Goal: Information Seeking & Learning: Learn about a topic

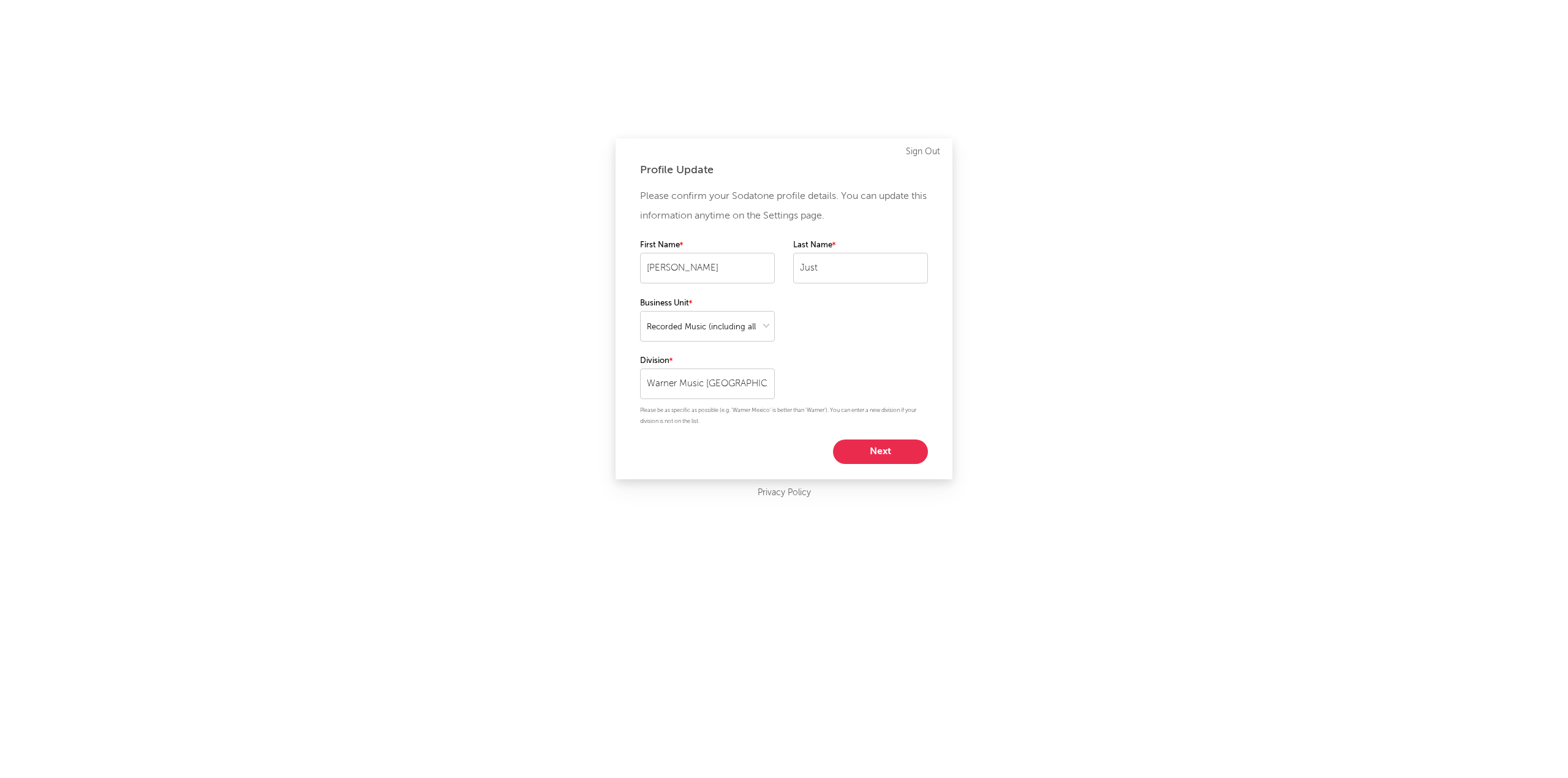
select select "recorded_music"
click at [861, 350] on div "Please confirm your Sodatone profile details. You can update this information a…" at bounding box center [783, 325] width 288 height 277
click at [873, 458] on button "Next" at bounding box center [880, 452] width 95 height 24
select select "other"
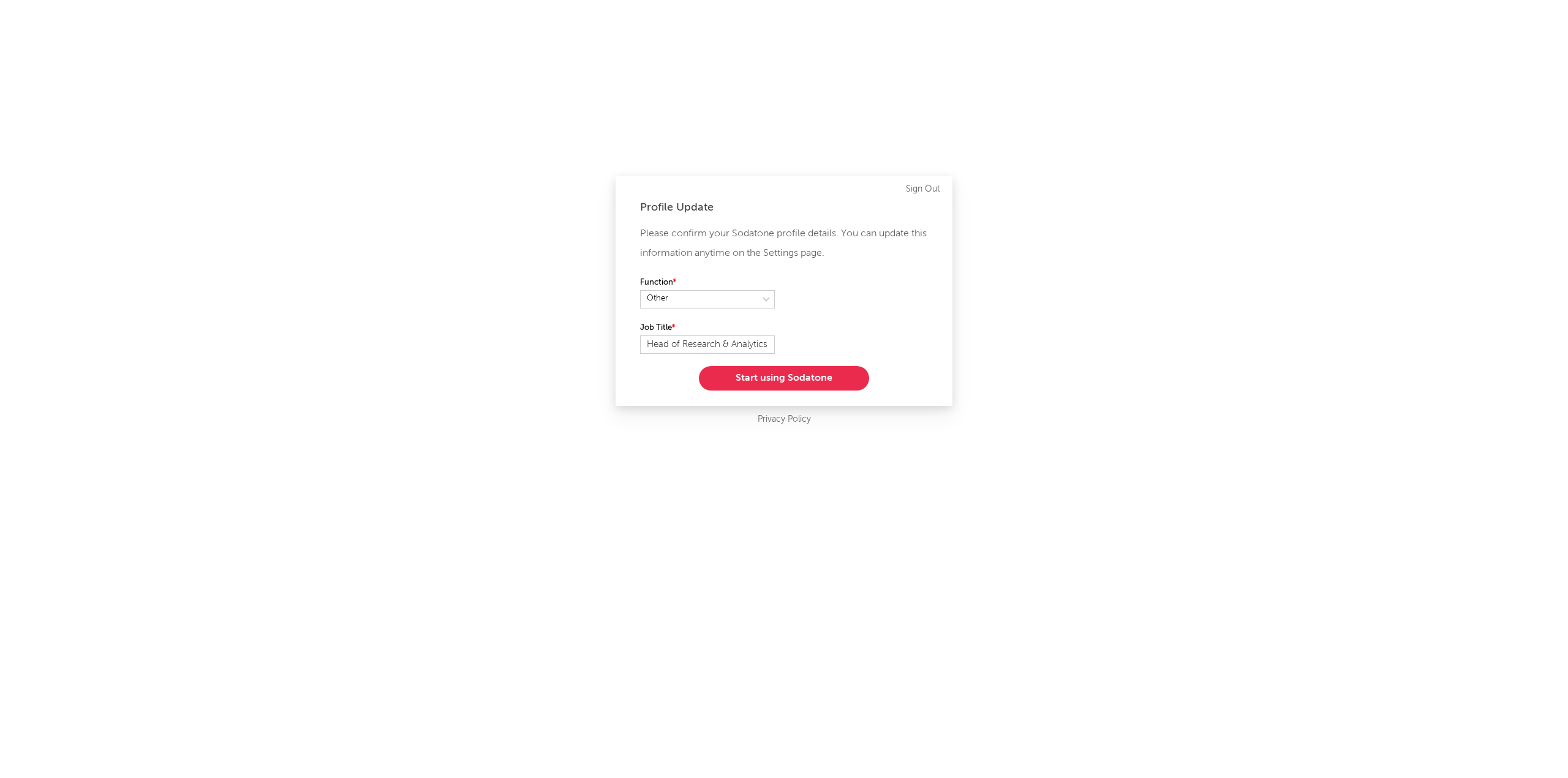
click at [781, 374] on button "Start using Sodatone" at bounding box center [784, 378] width 171 height 24
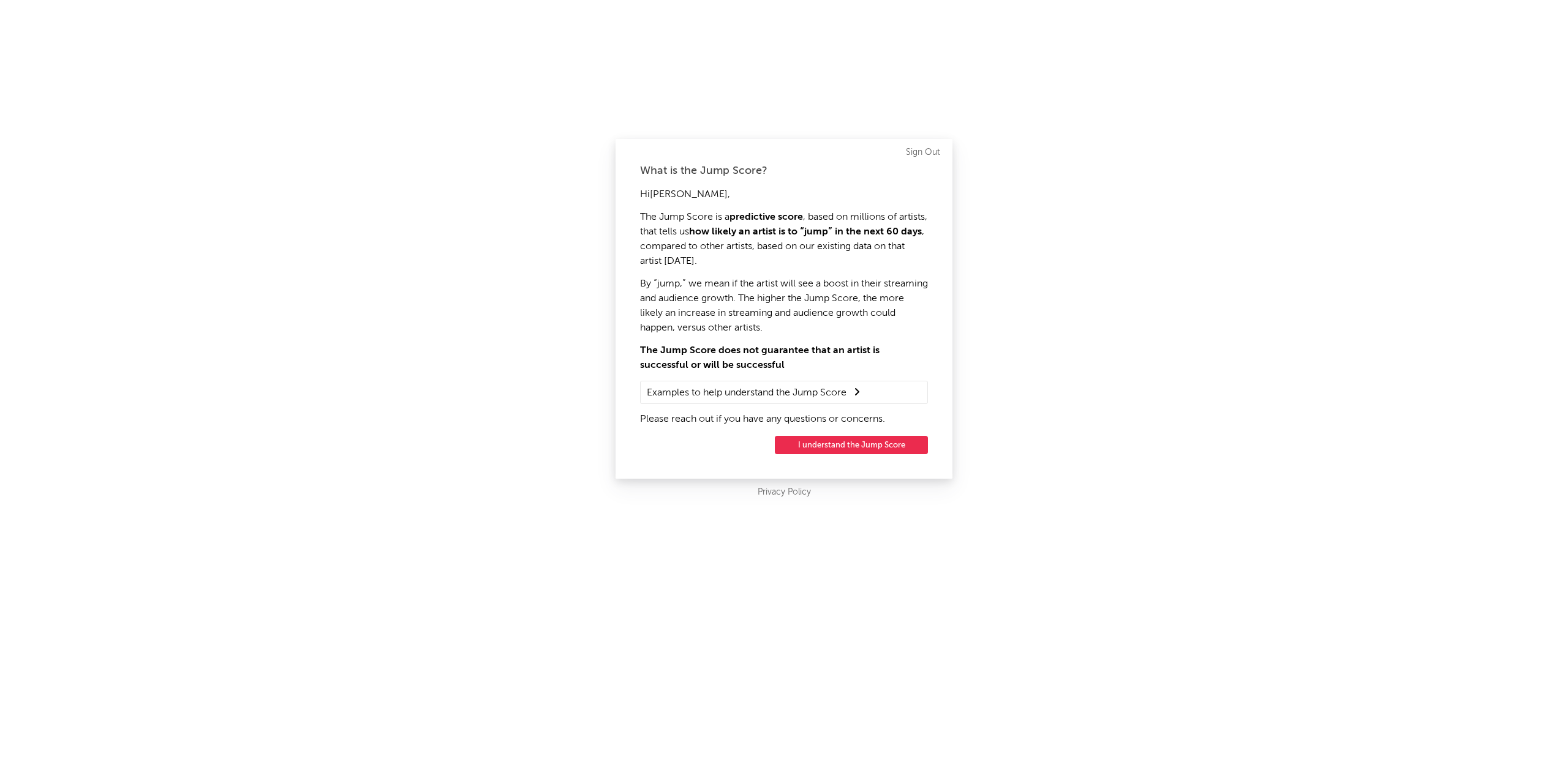
click at [876, 446] on button "I understand the Jump Score" at bounding box center [851, 445] width 153 height 19
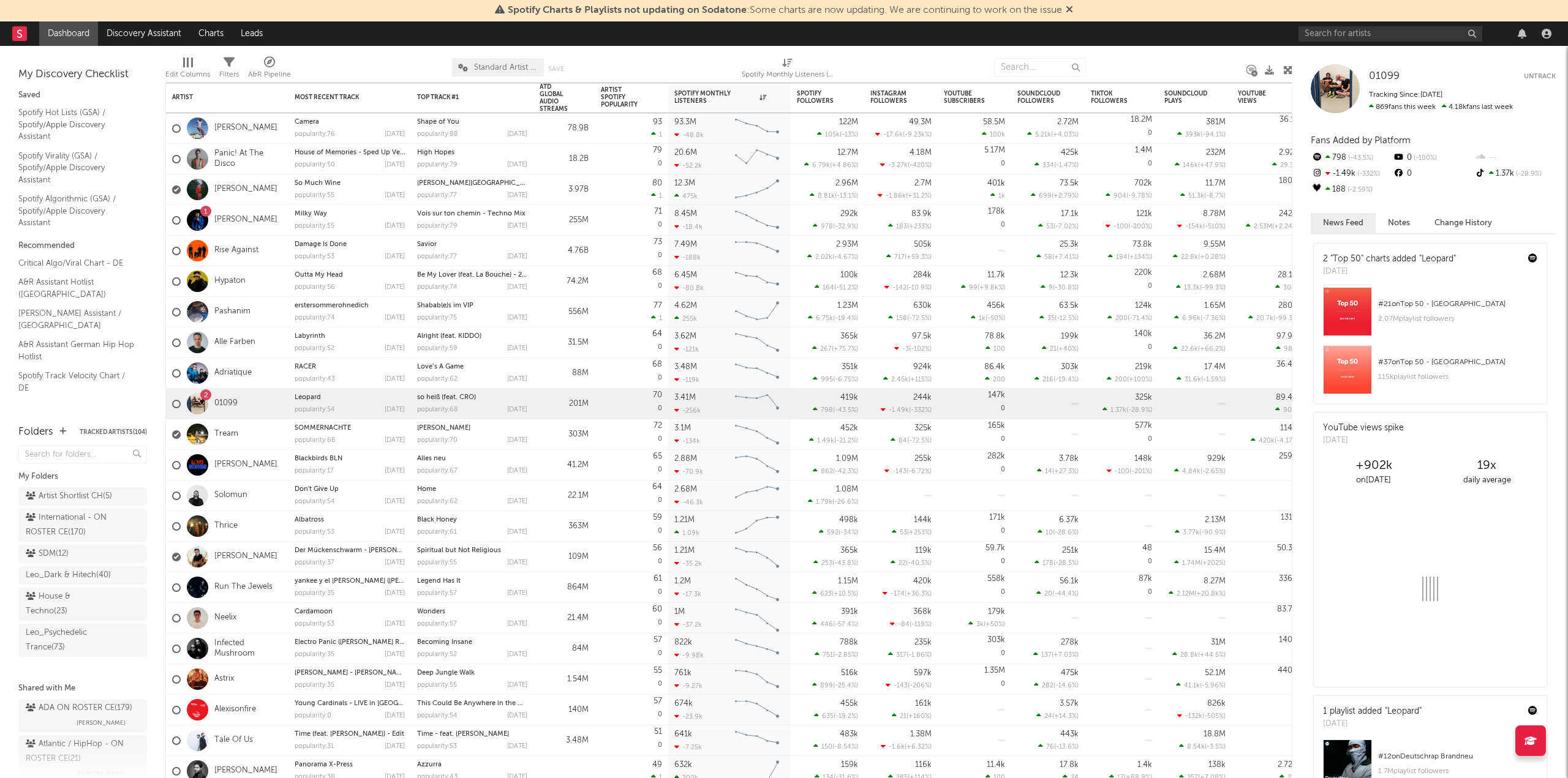
click at [1072, 10] on icon at bounding box center [1069, 9] width 7 height 10
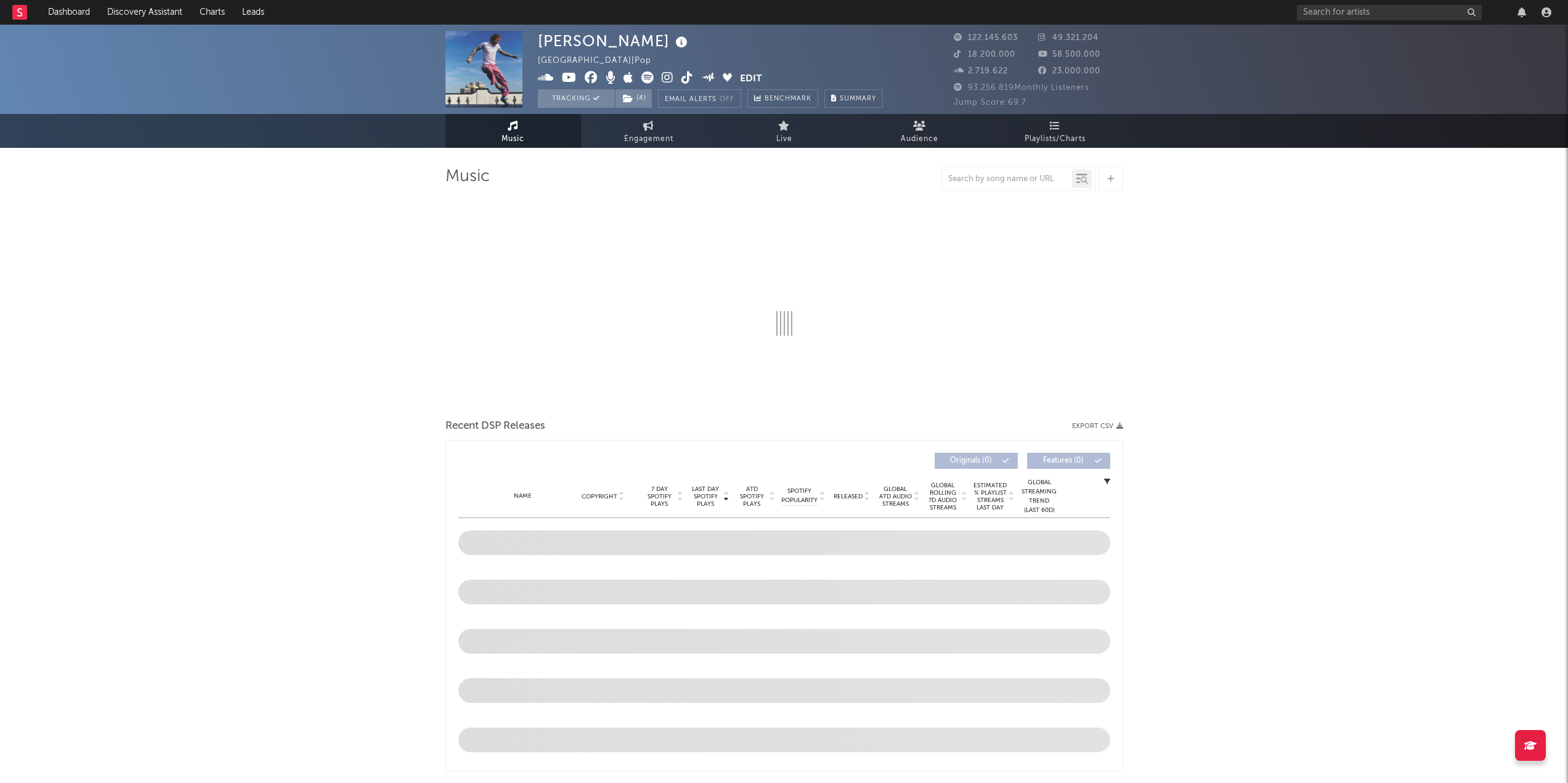
select select "6m"
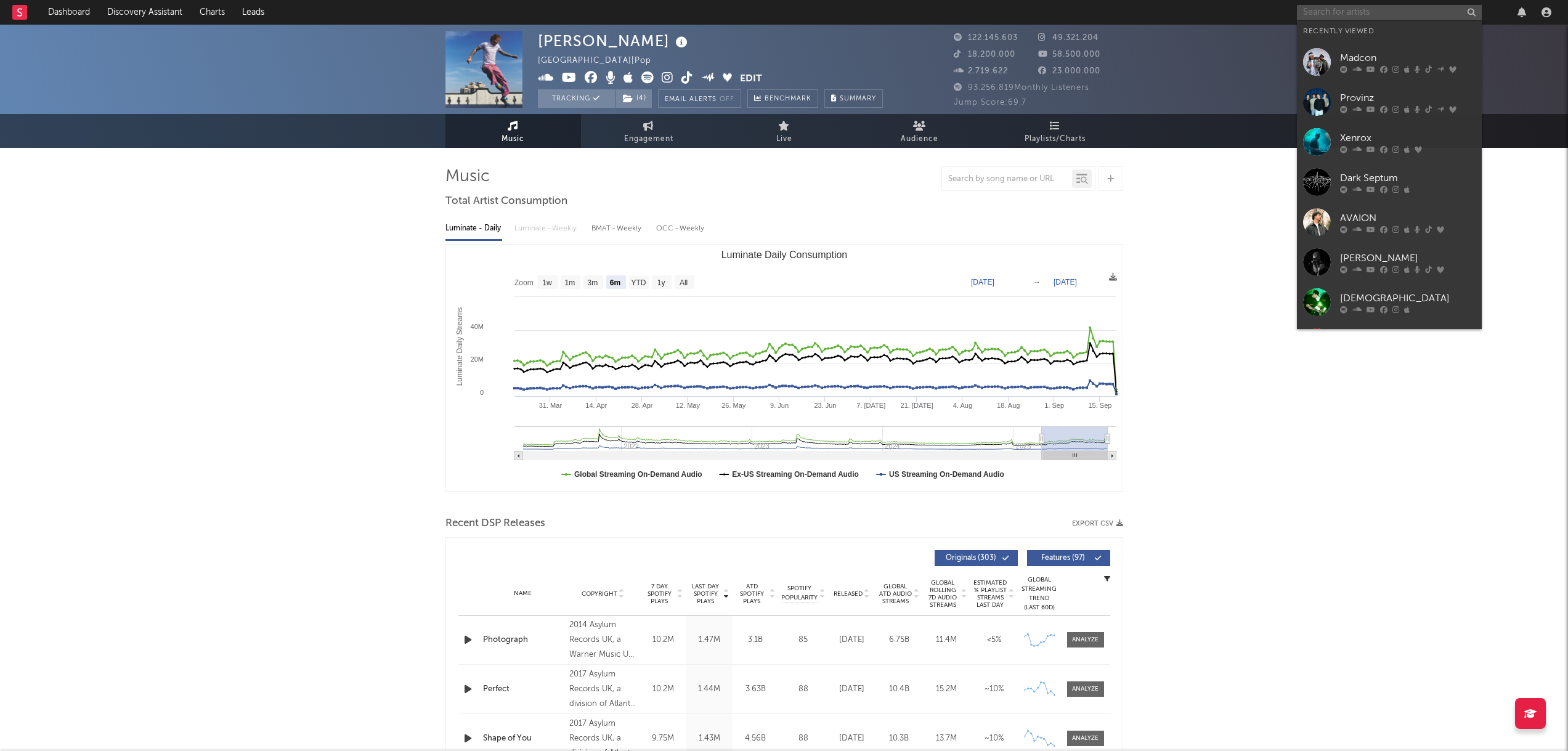
click at [1396, 19] on input "text" at bounding box center [1389, 13] width 185 height 15
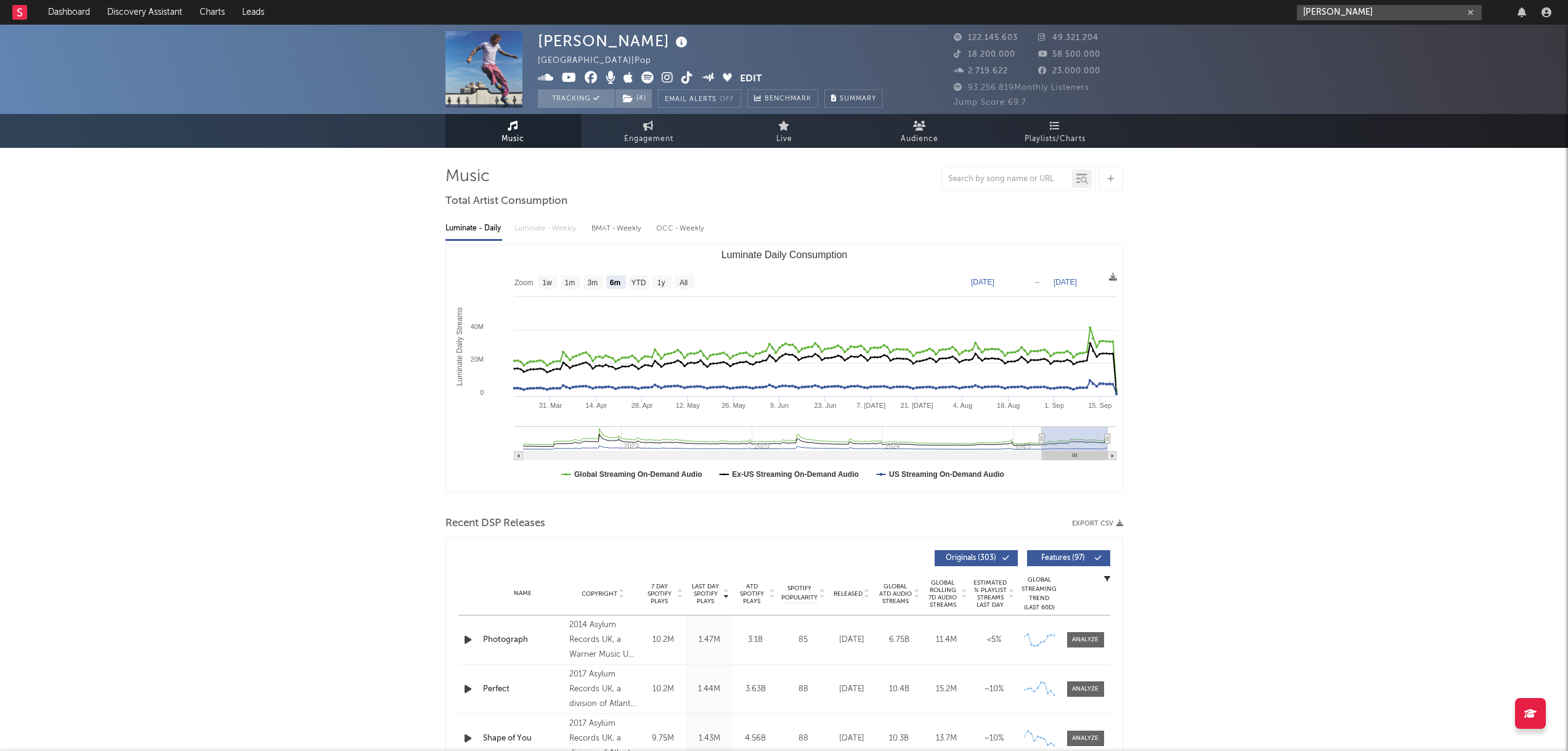
click at [1349, 17] on input "[PERSON_NAME]" at bounding box center [1389, 13] width 185 height 15
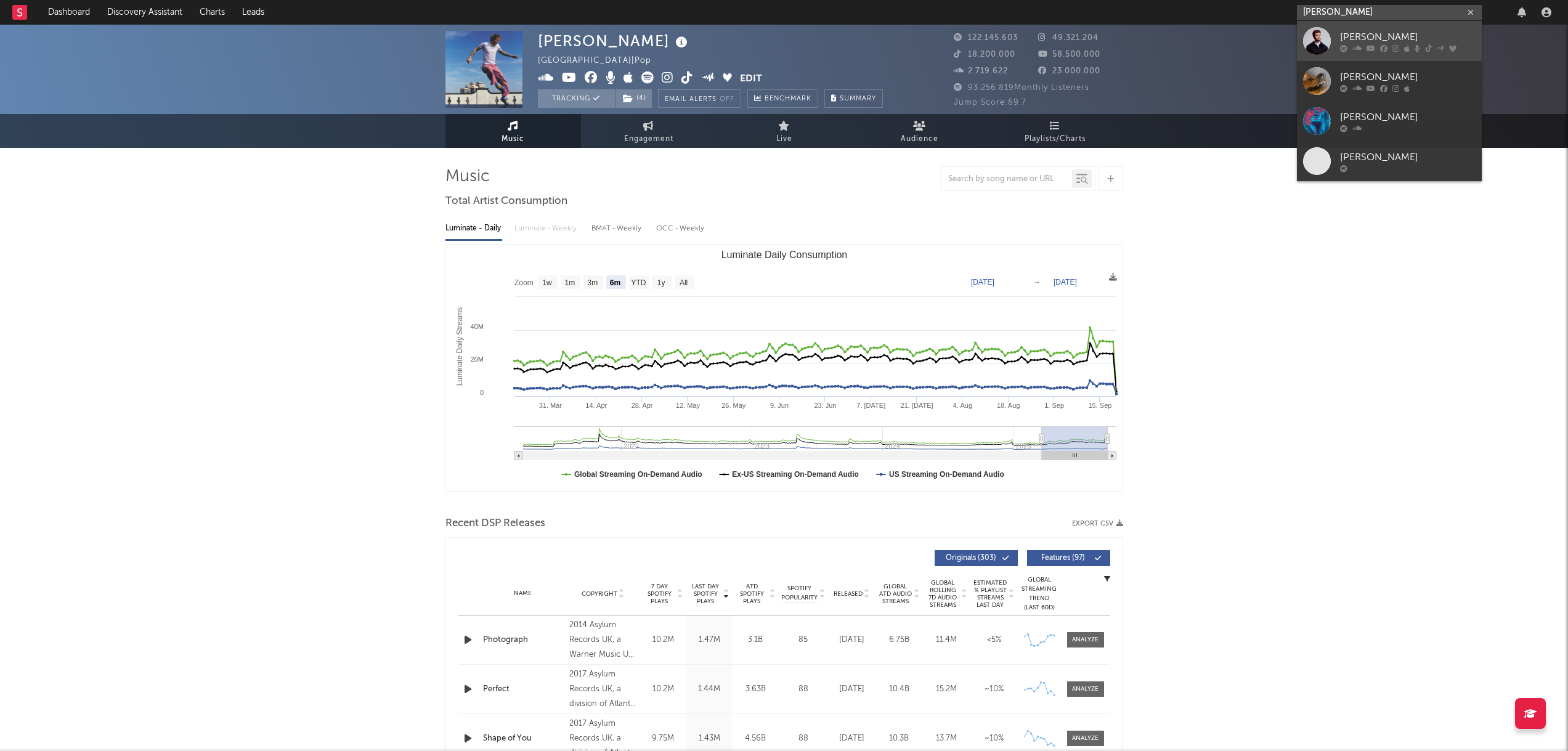
type input "[PERSON_NAME]"
drag, startPoint x: 1348, startPoint y: 30, endPoint x: 1053, endPoint y: 80, distance: 299.2
click at [1348, 30] on div "[PERSON_NAME]" at bounding box center [1408, 37] width 135 height 15
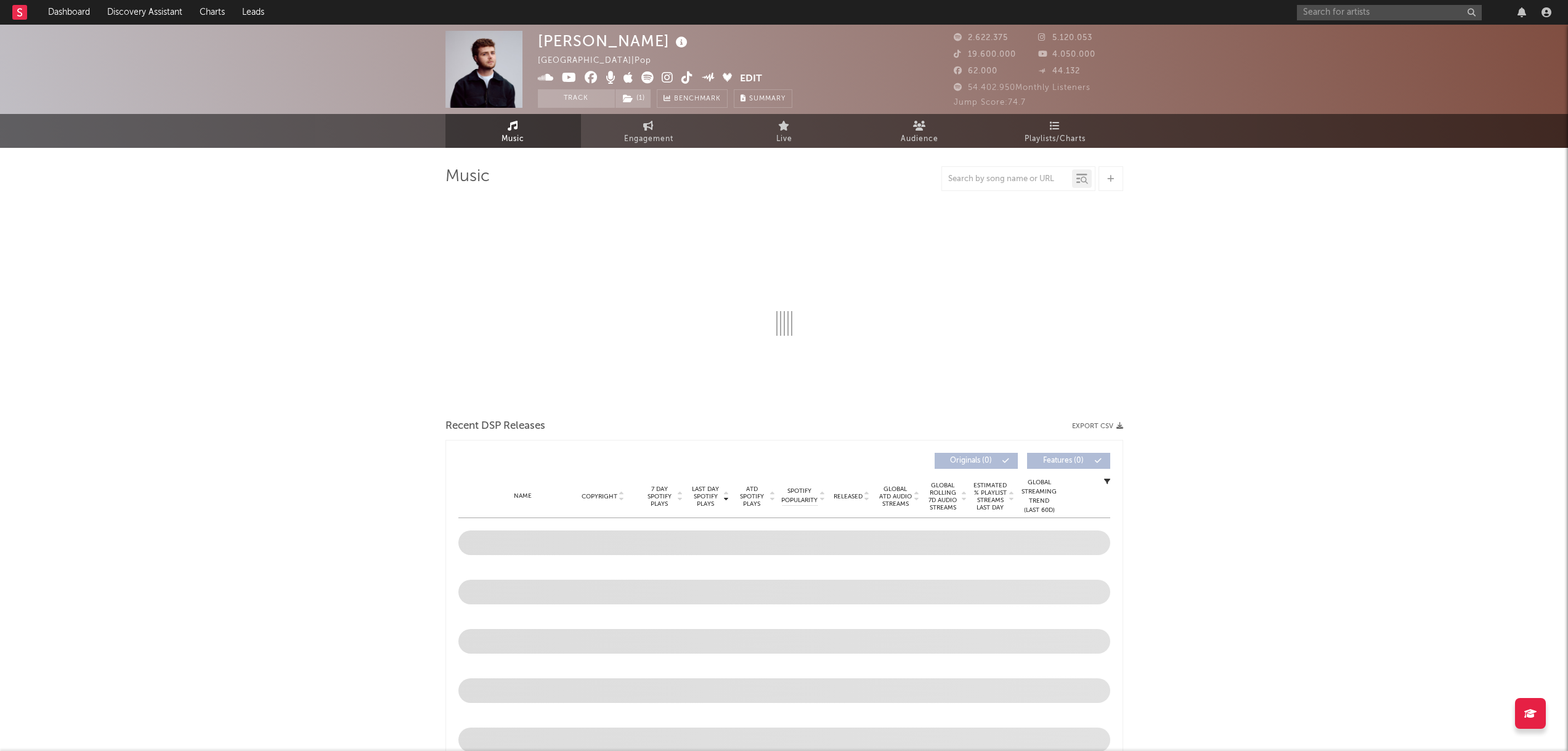
select select "6m"
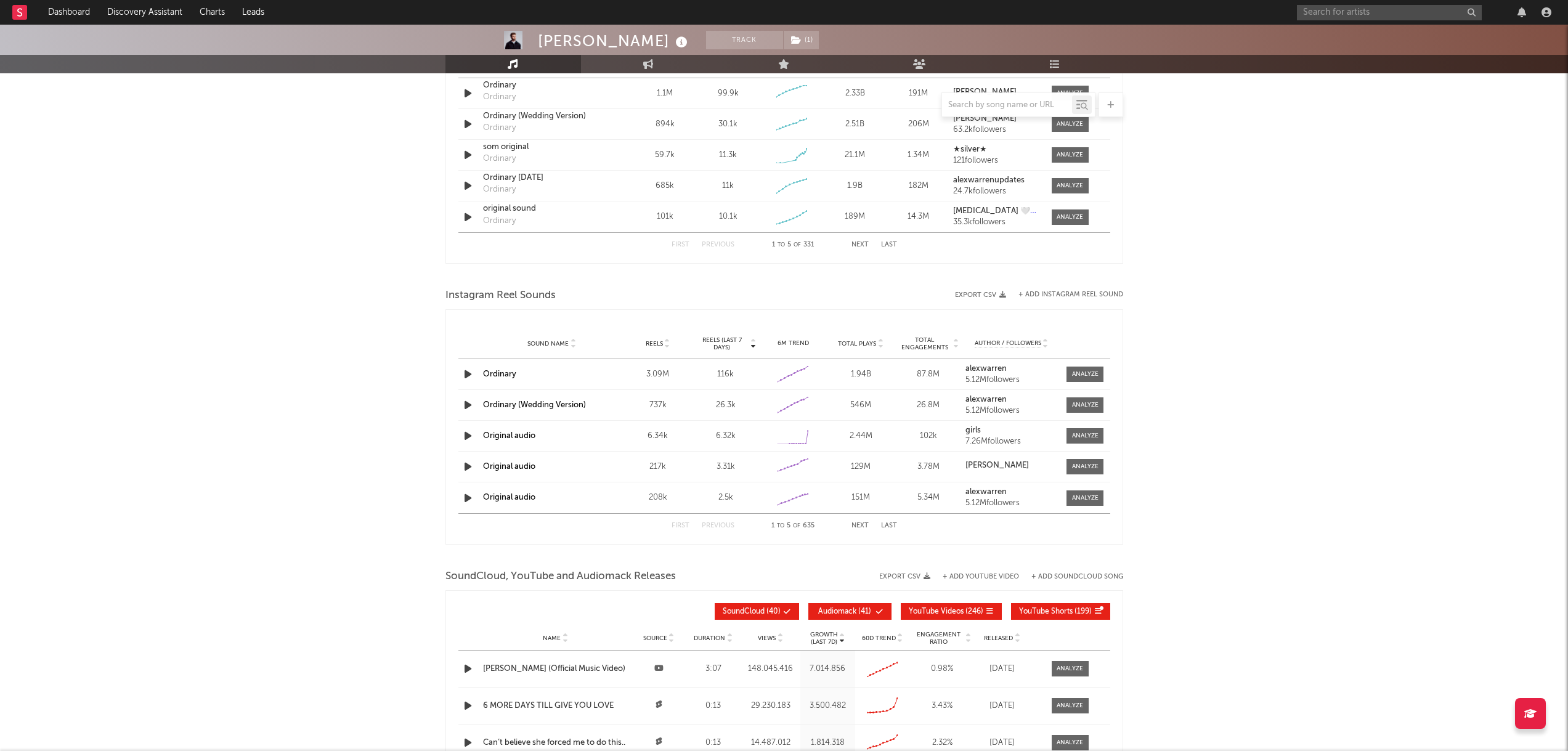
scroll to position [1047, 0]
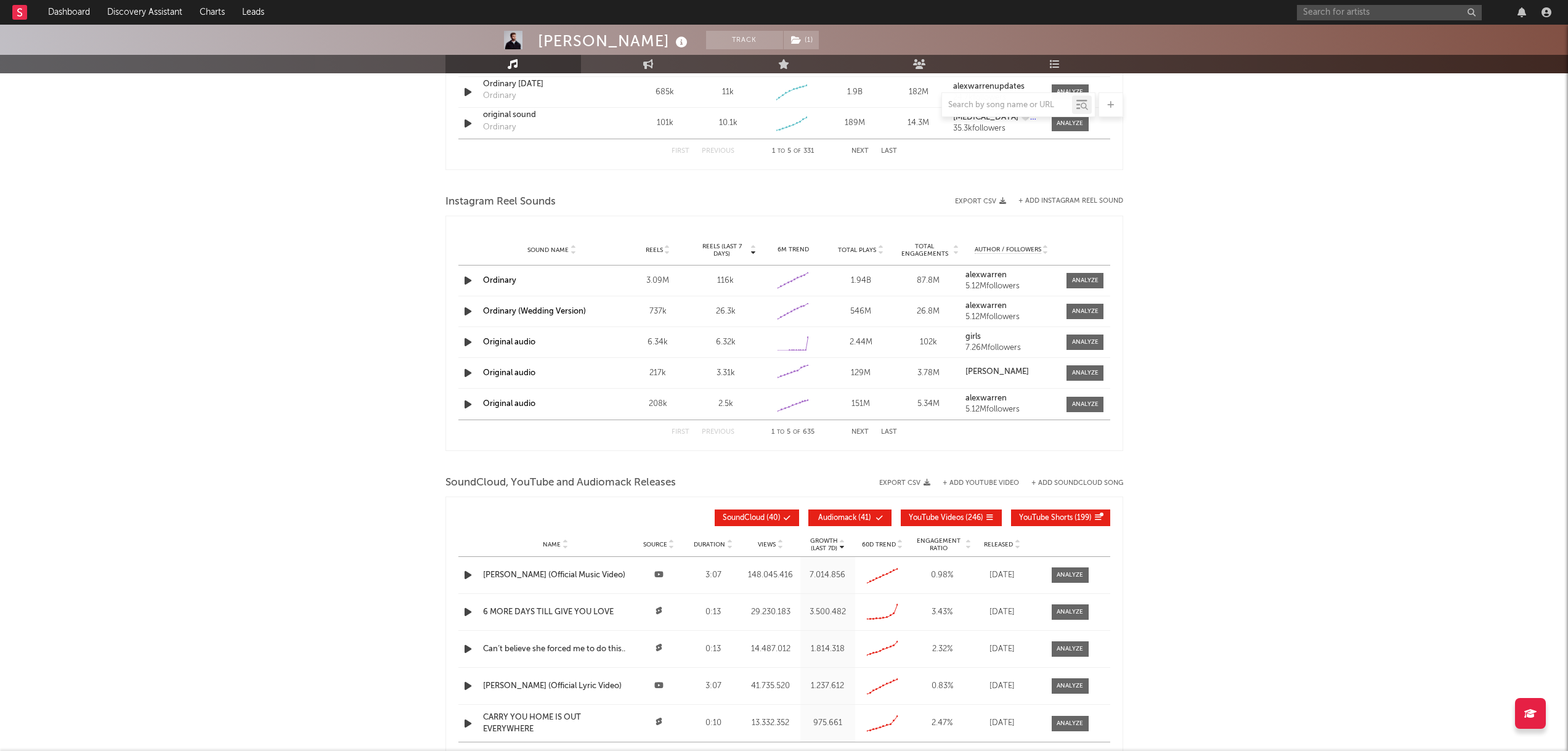
drag, startPoint x: 390, startPoint y: 275, endPoint x: 381, endPoint y: 219, distance: 56.7
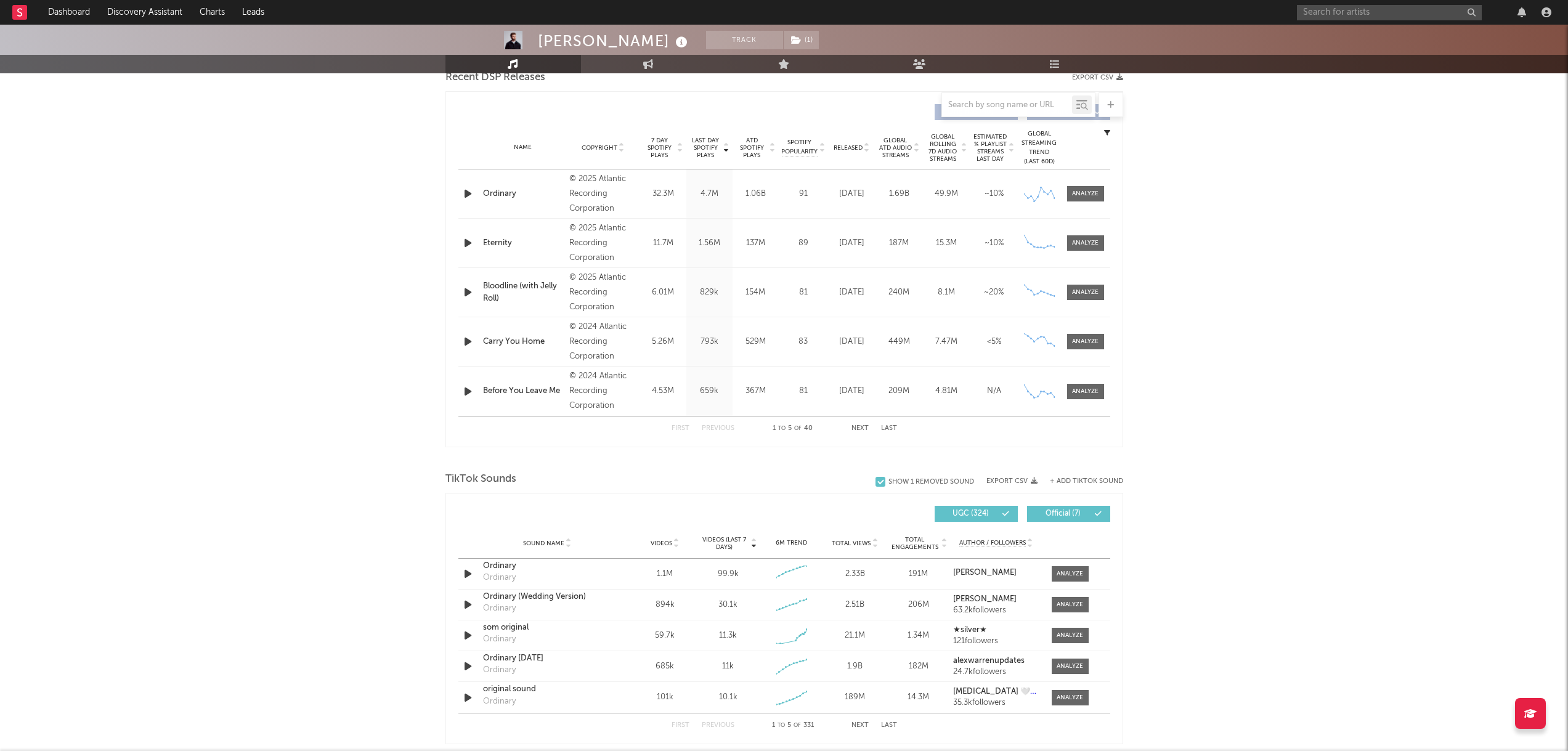
scroll to position [431, 0]
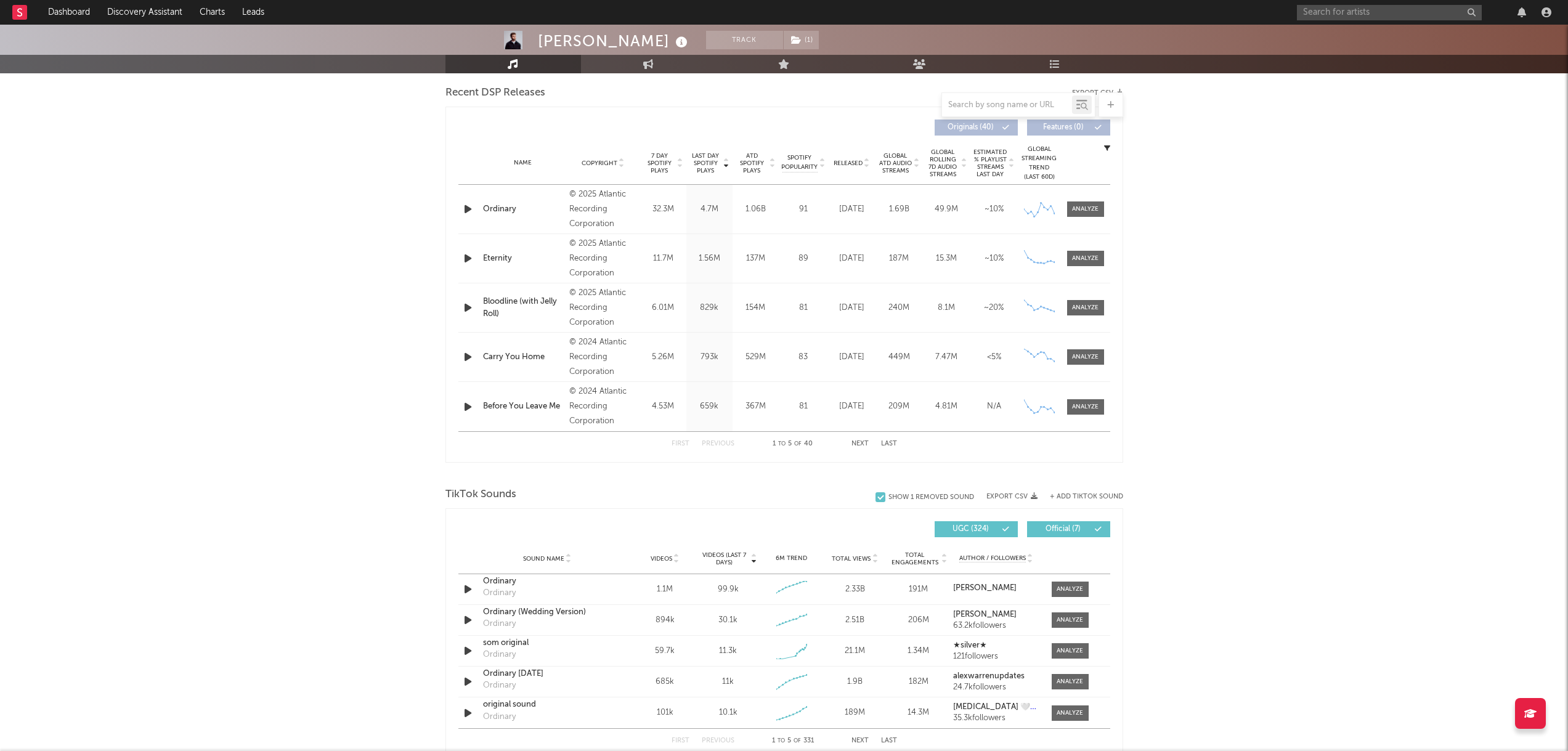
click at [662, 555] on span "Videos" at bounding box center [661, 558] width 21 height 7
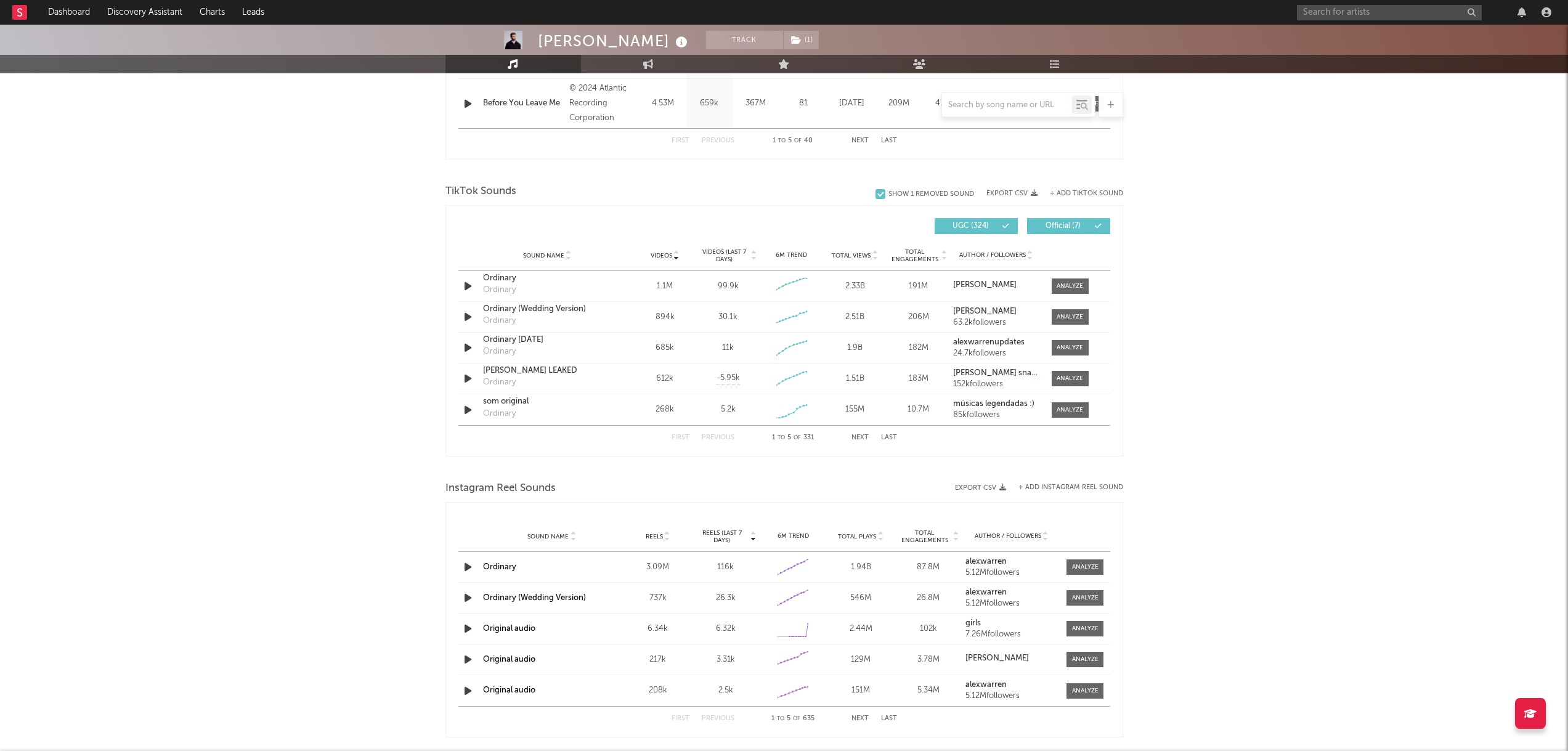
scroll to position [739, 0]
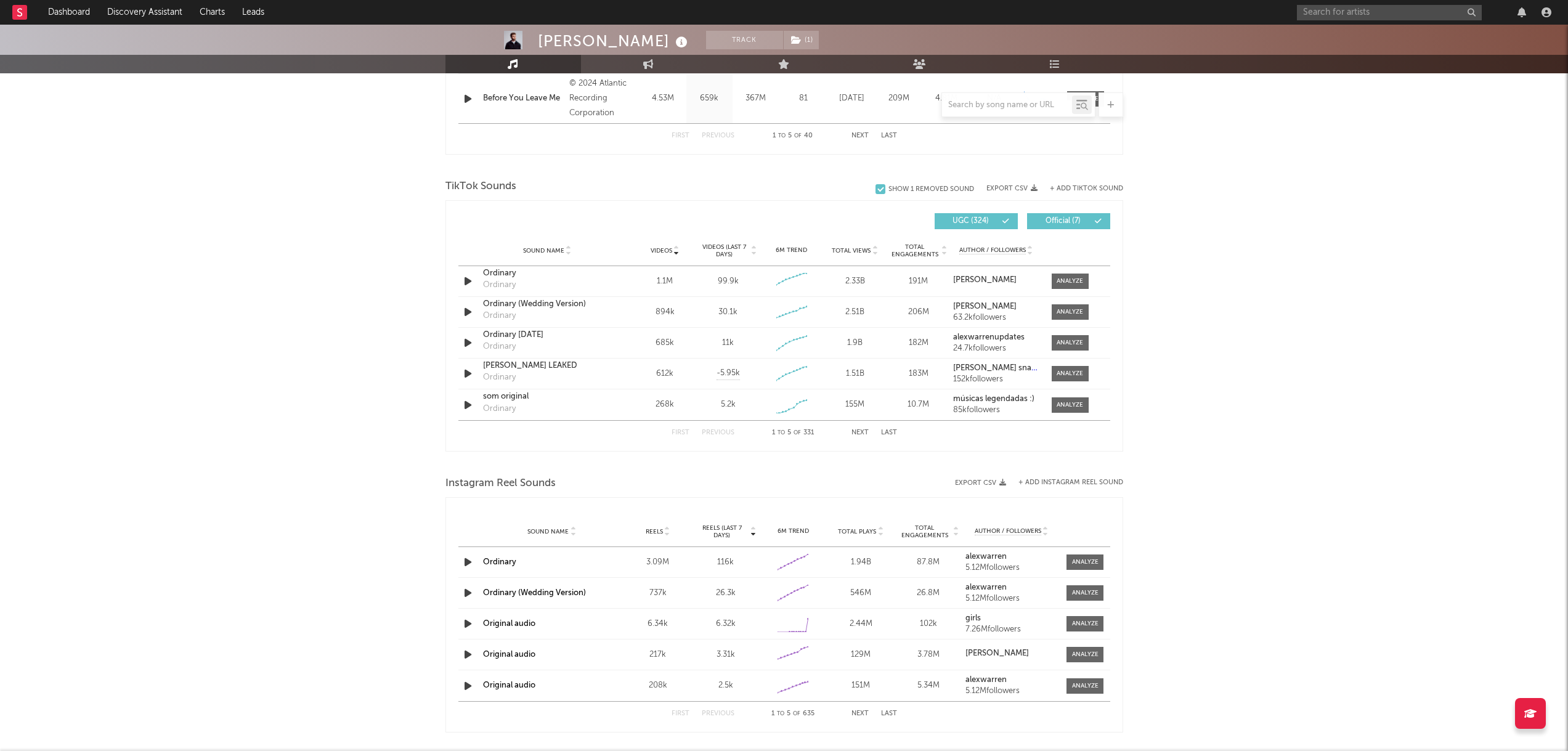
click at [533, 248] on span "Sound Name" at bounding box center [544, 250] width 41 height 7
click at [646, 248] on div "Videos" at bounding box center [665, 250] width 57 height 9
click at [865, 432] on button "Next" at bounding box center [860, 433] width 17 height 7
click at [722, 436] on div "First Previous 6 to 10 of 331 Next Last" at bounding box center [784, 433] width 226 height 24
click at [724, 432] on button "Previous" at bounding box center [718, 433] width 33 height 7
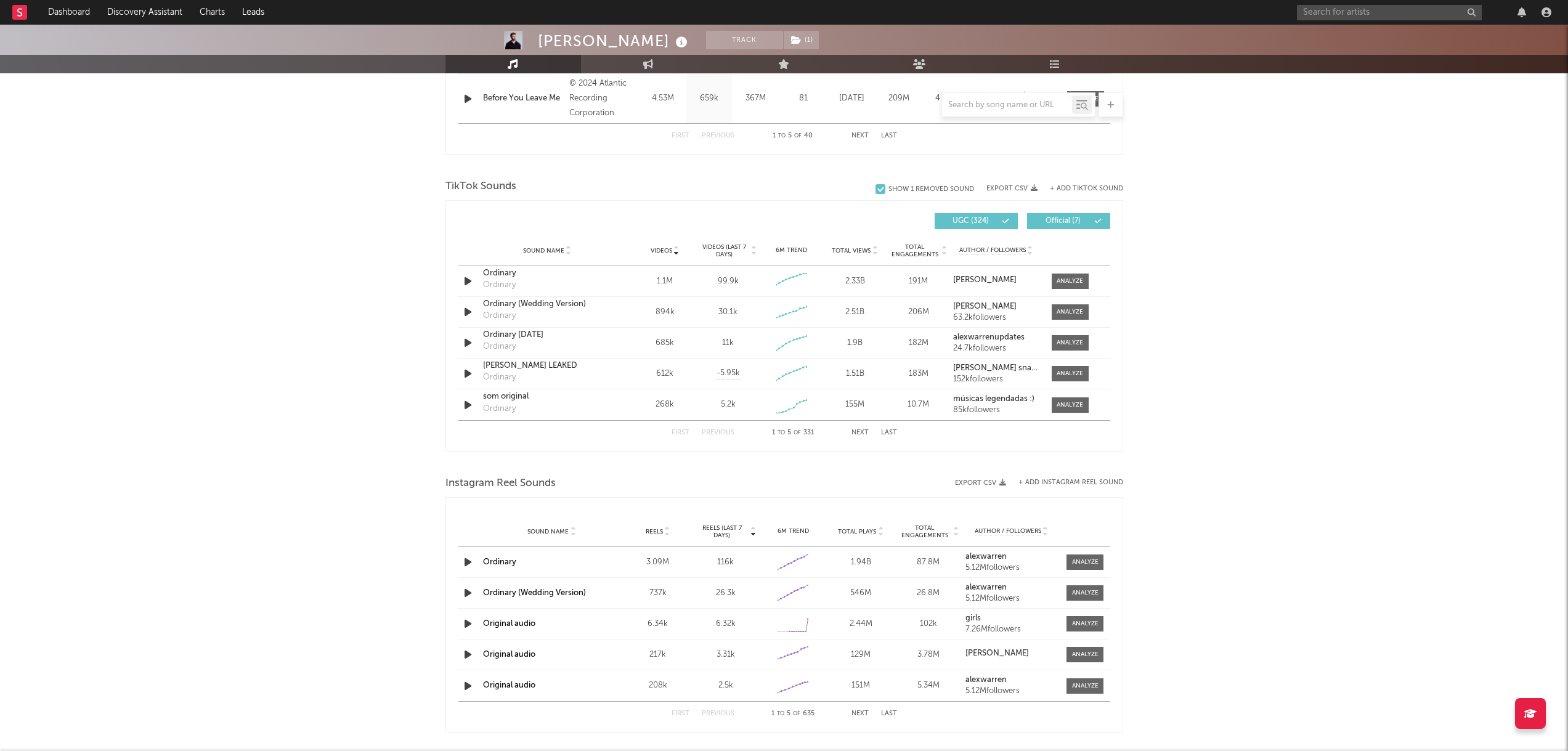
click at [859, 432] on button "Next" at bounding box center [860, 433] width 17 height 7
click at [855, 434] on button "Next" at bounding box center [860, 433] width 17 height 7
click at [863, 436] on button "Next" at bounding box center [860, 433] width 17 height 7
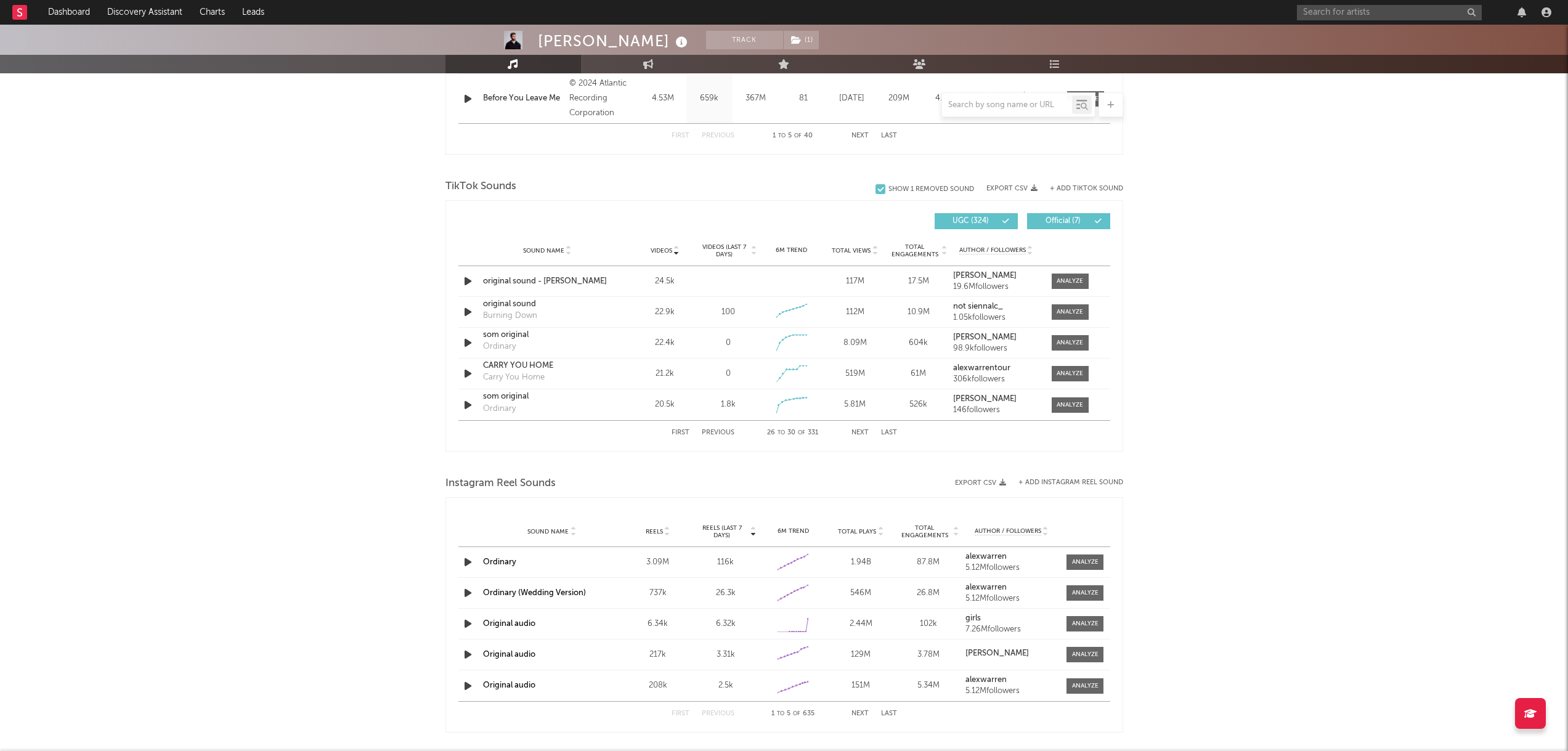
click at [671, 246] on div "Videos" at bounding box center [665, 250] width 57 height 9
click at [672, 248] on div at bounding box center [675, 250] width 7 height 9
